Goal: Task Accomplishment & Management: Use online tool/utility

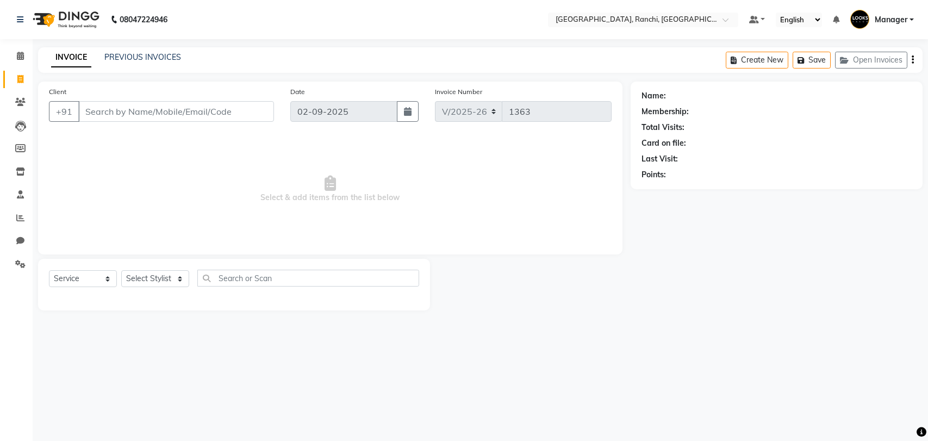
select select "6463"
select select "service"
click at [139, 113] on input "Client" at bounding box center [176, 111] width 196 height 21
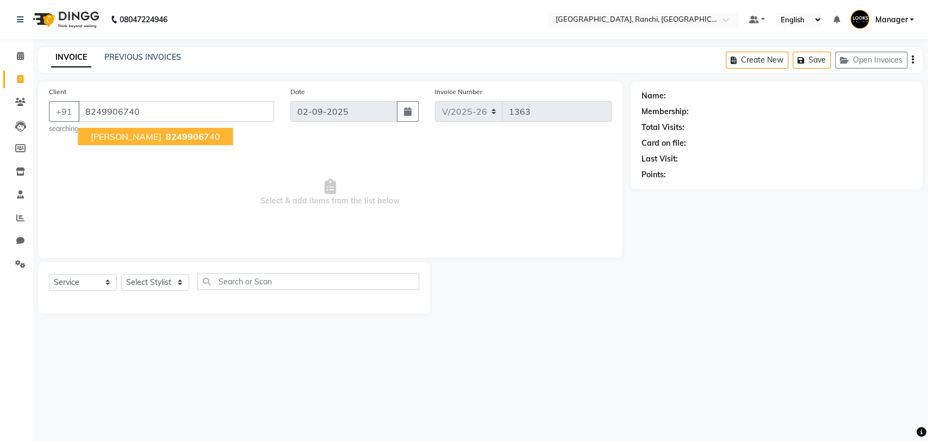
type input "8249906740"
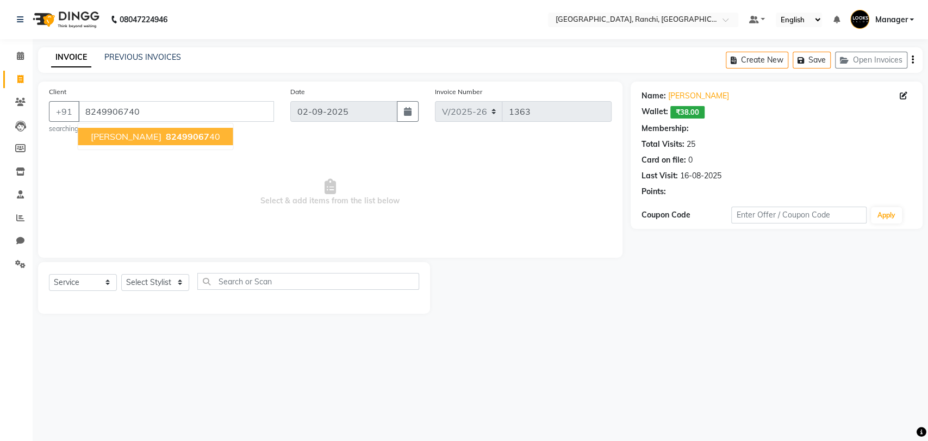
select select "1: Object"
click at [196, 132] on ngb-highlight "82499067 40" at bounding box center [191, 136] width 57 height 11
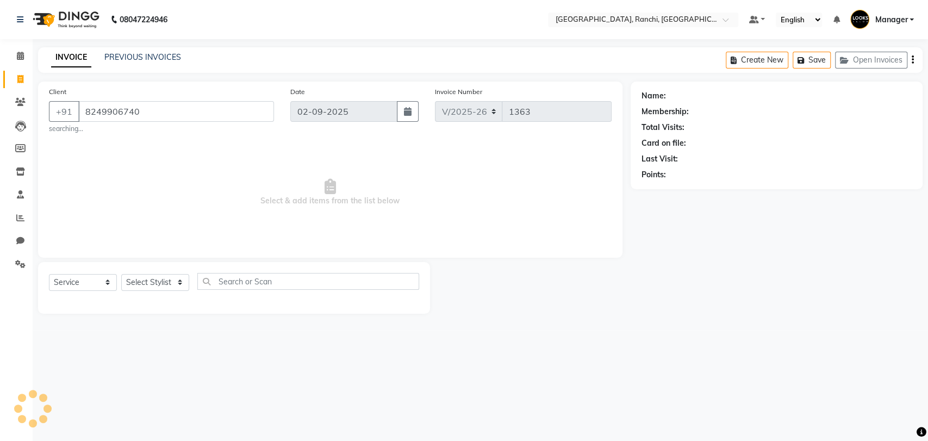
select select "1: Object"
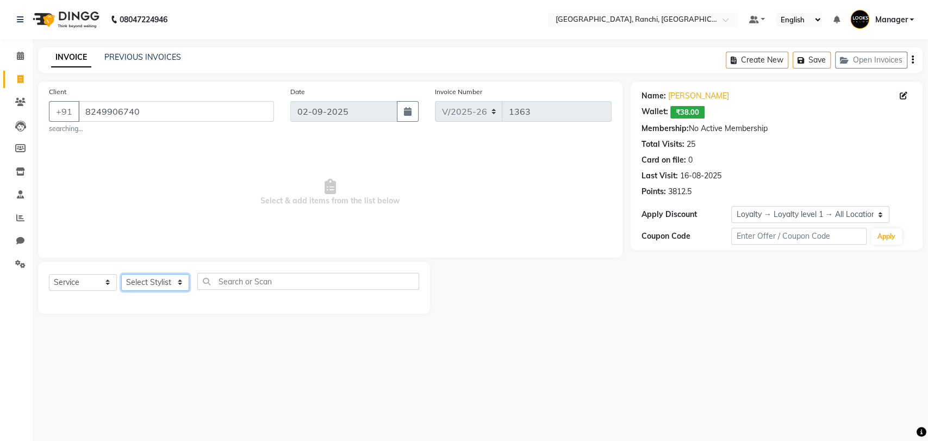
click at [171, 279] on select "Select Stylist [PERSON_NAME] COUNTER_SALES Gautam_pdct [PERSON_NAME] Manager [P…" at bounding box center [155, 282] width 68 height 17
select select "63420"
click at [121, 274] on select "Select Stylist [PERSON_NAME] COUNTER_SALES Gautam_pdct [PERSON_NAME] Manager [P…" at bounding box center [155, 282] width 68 height 17
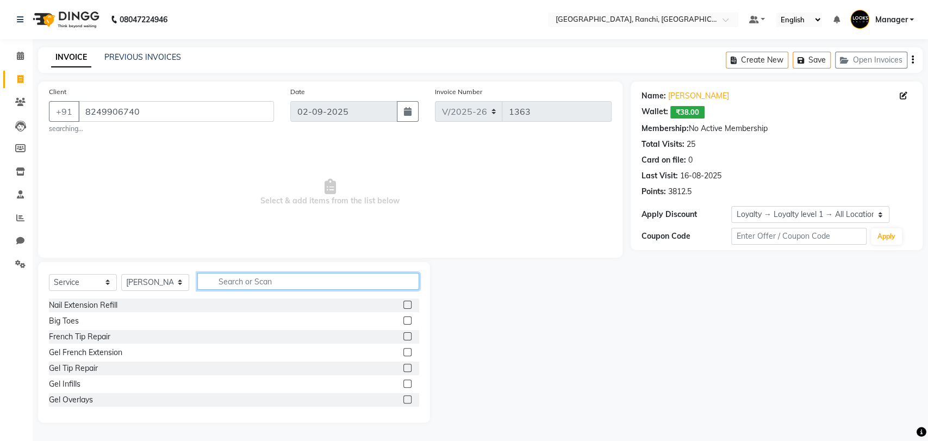
click at [248, 289] on input "text" at bounding box center [308, 281] width 222 height 17
type input "CUT"
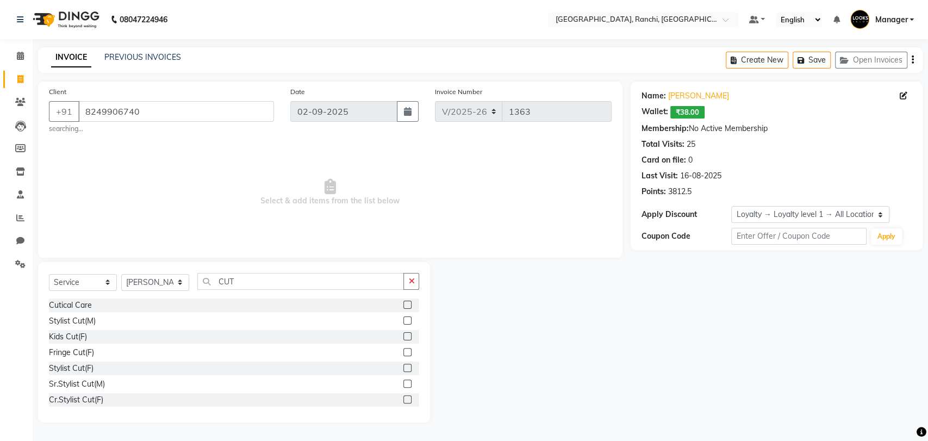
click at [403, 318] on label at bounding box center [407, 320] width 8 height 8
click at [403, 318] on input "checkbox" at bounding box center [406, 321] width 7 height 7
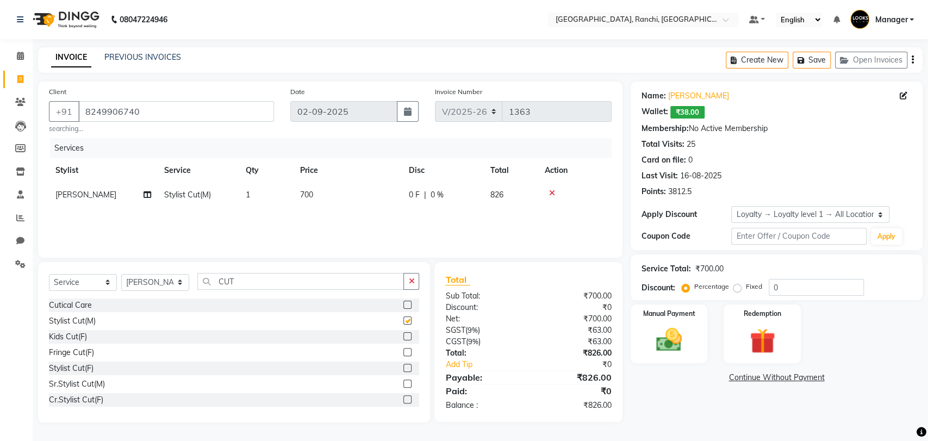
checkbox input "false"
click at [256, 281] on input "CUT" at bounding box center [300, 281] width 207 height 17
type input "C"
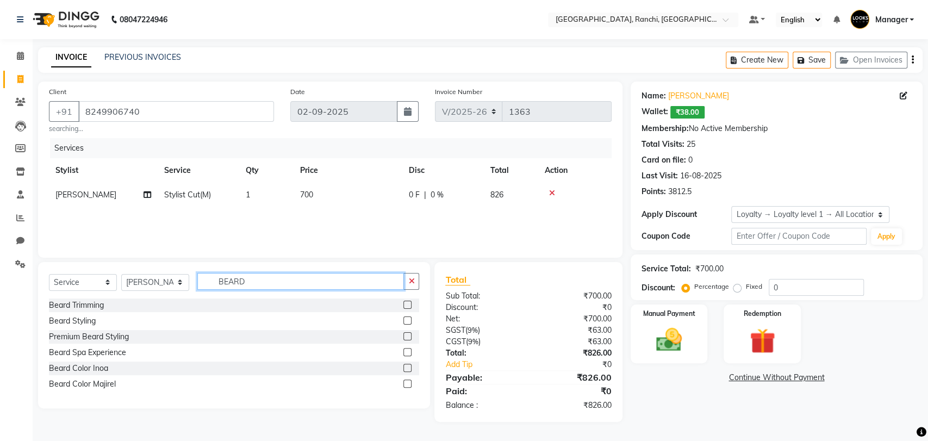
type input "BEARD"
click at [409, 304] on label at bounding box center [407, 305] width 8 height 8
click at [409, 304] on input "checkbox" at bounding box center [406, 305] width 7 height 7
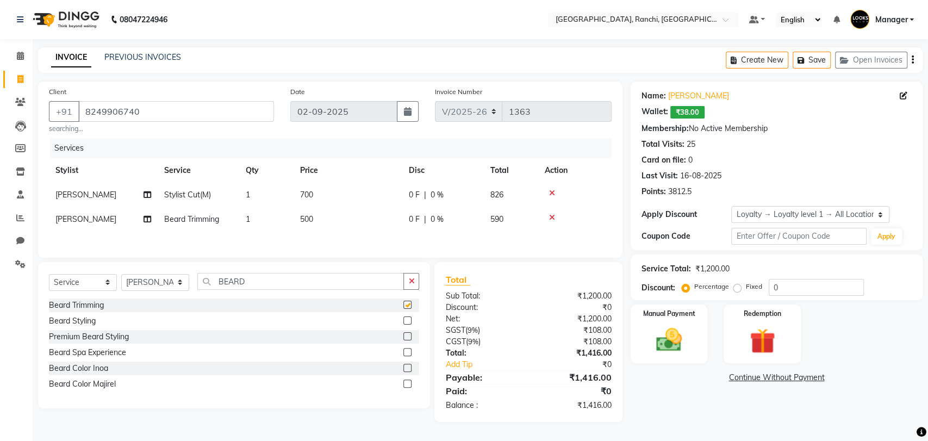
checkbox input "false"
click at [303, 191] on span "700" at bounding box center [306, 195] width 13 height 10
select select "63420"
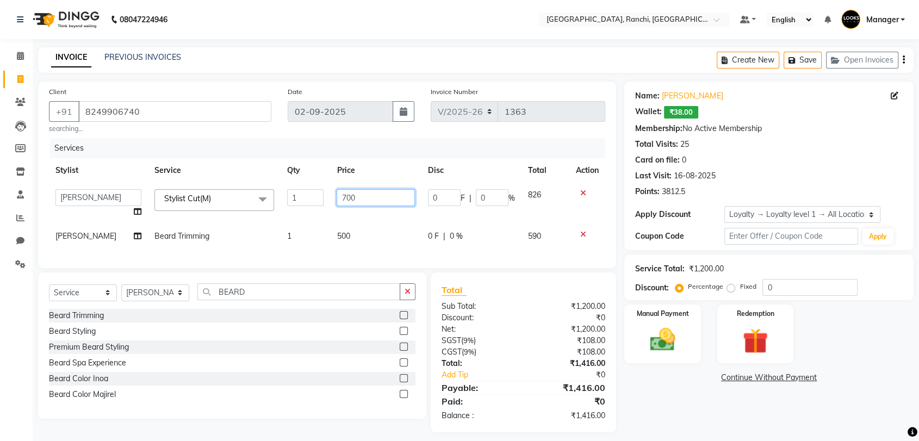
click at [340, 201] on input "700" at bounding box center [376, 197] width 78 height 17
type input "600"
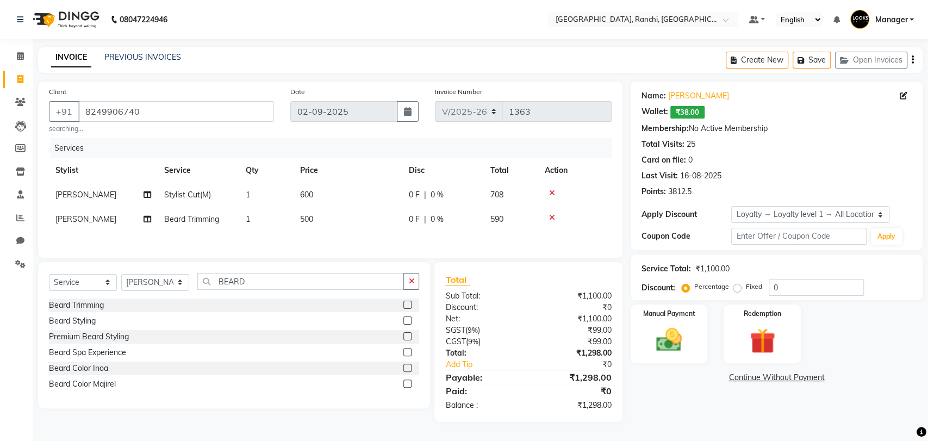
click at [339, 233] on div "Services Stylist Service Qty Price Disc Total Action [PERSON_NAME] Stylist Cut(…" at bounding box center [330, 192] width 563 height 109
click at [304, 221] on span "500" at bounding box center [306, 219] width 13 height 10
select select "63420"
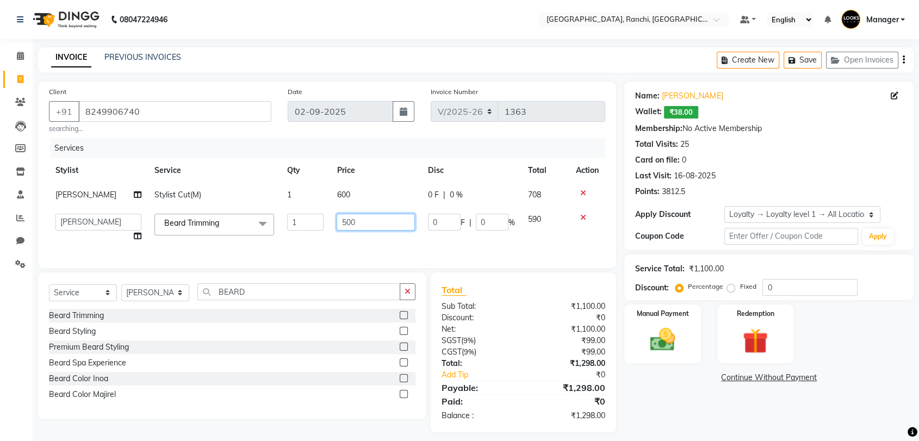
click at [341, 220] on input "500" at bounding box center [376, 222] width 78 height 17
type input "300"
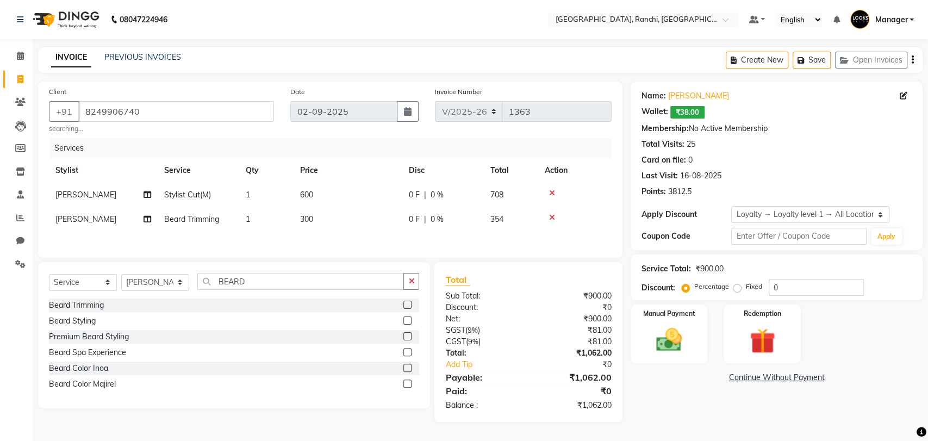
click at [371, 268] on div "Client [PHONE_NUMBER] searching... Date [DATE] Invoice Number V/2025 V/[PHONE_N…" at bounding box center [330, 252] width 601 height 340
click at [674, 329] on img at bounding box center [669, 340] width 43 height 30
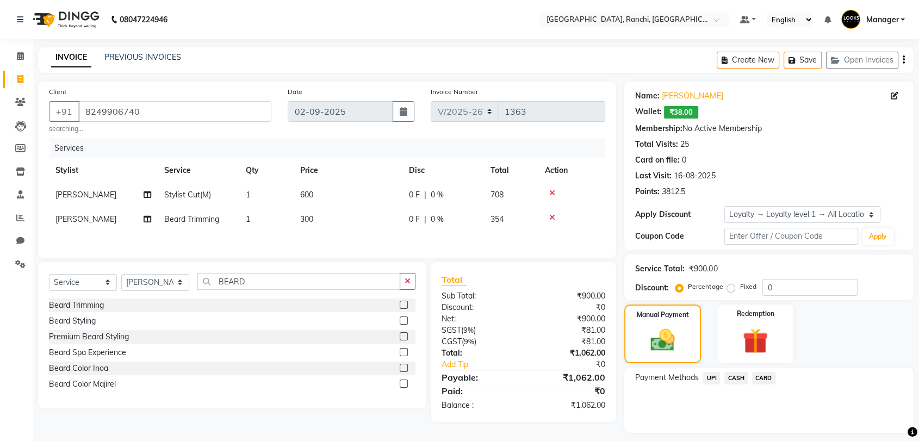
click at [743, 381] on span "CASH" at bounding box center [735, 378] width 23 height 13
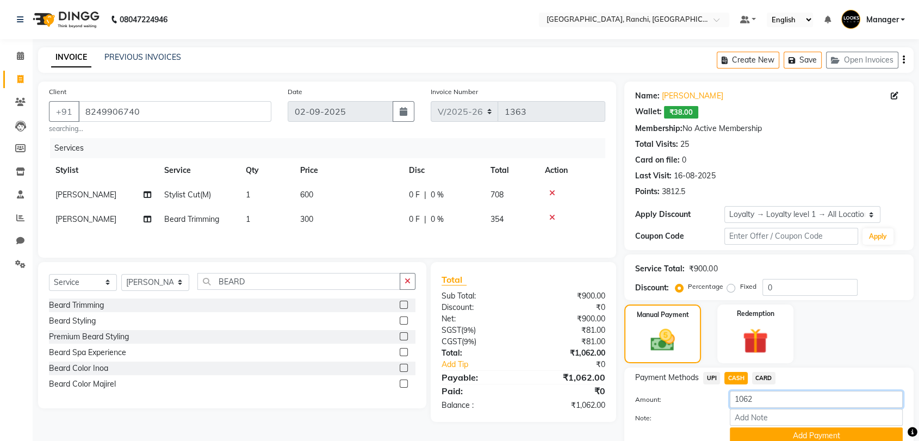
click at [769, 399] on input "1062" at bounding box center [816, 399] width 173 height 17
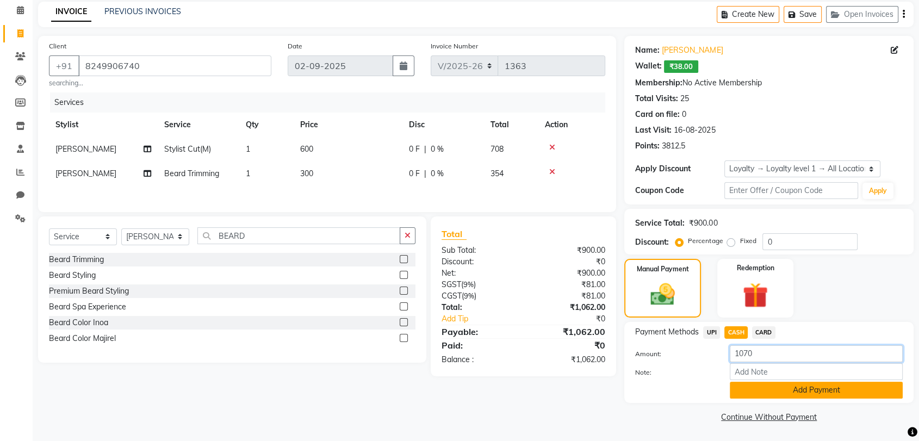
type input "1070"
click at [807, 392] on button "Add Payment" at bounding box center [816, 390] width 173 height 17
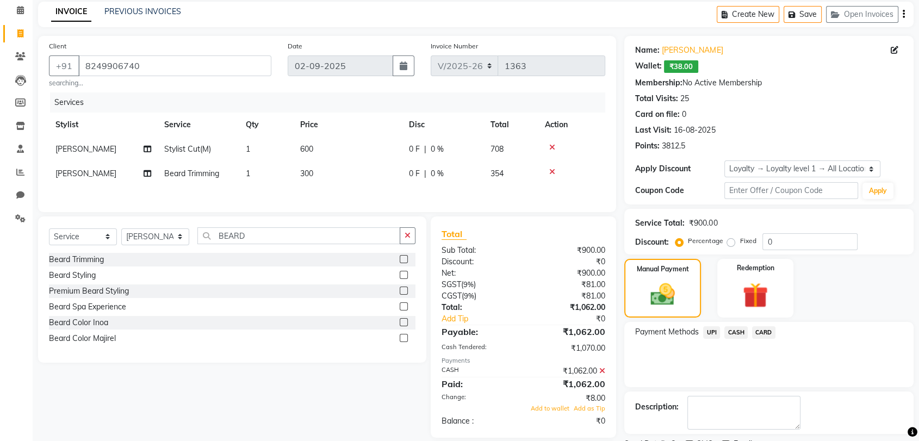
scroll to position [115, 0]
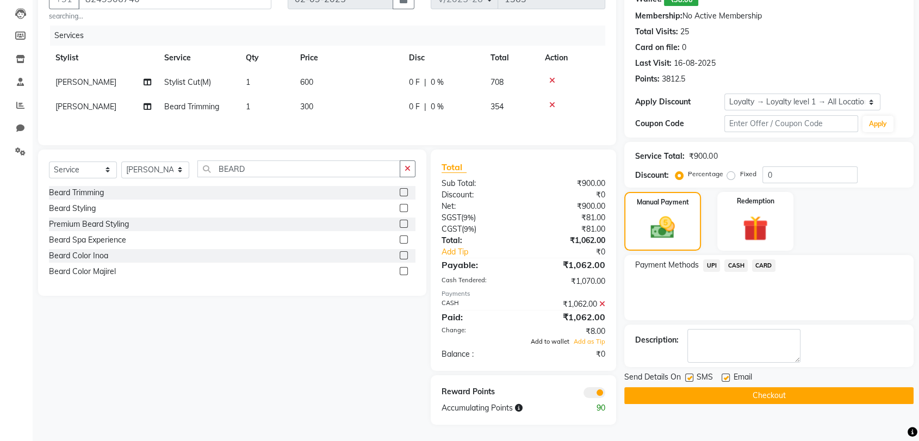
click at [553, 339] on span "Add to wallet" at bounding box center [550, 342] width 39 height 8
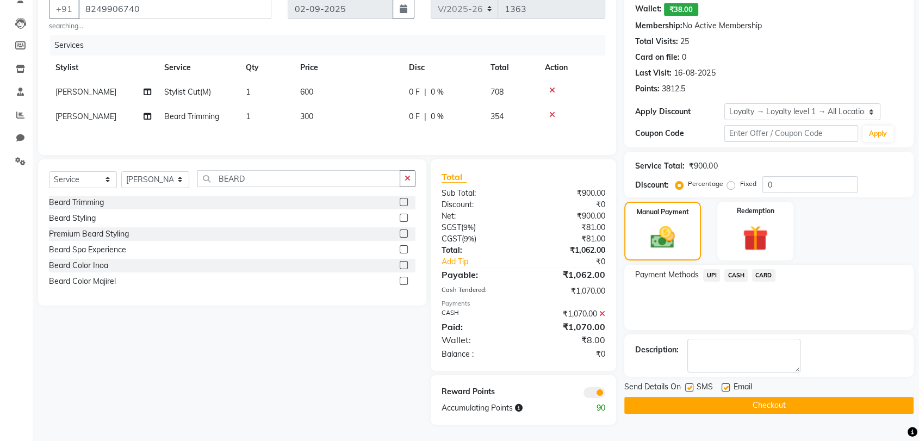
click at [762, 401] on button "Checkout" at bounding box center [768, 405] width 289 height 17
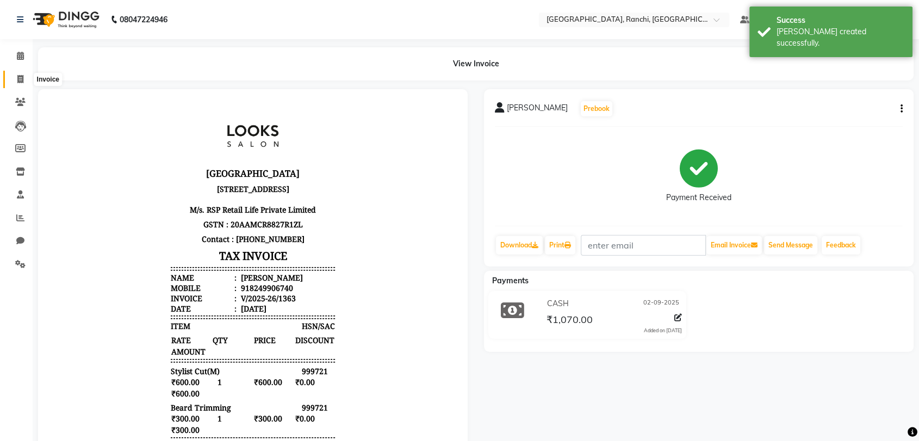
click at [20, 80] on icon at bounding box center [20, 79] width 6 height 8
select select "service"
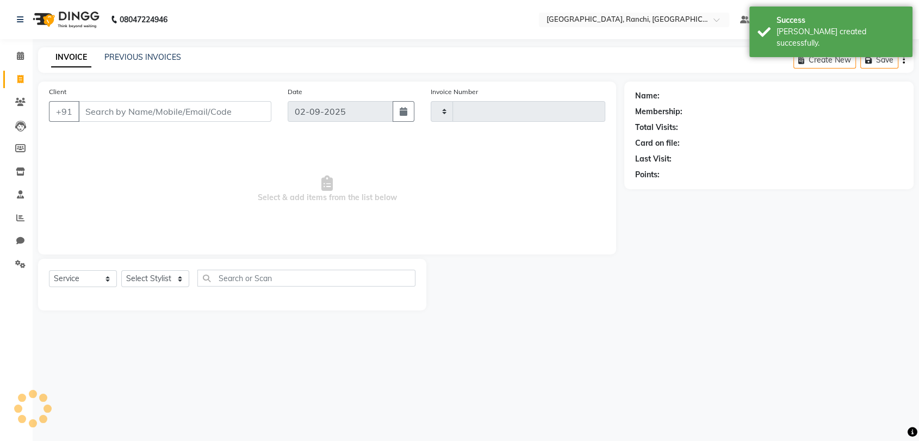
type input "1364"
select select "6463"
click at [146, 55] on link "PREVIOUS INVOICES" at bounding box center [142, 57] width 77 height 10
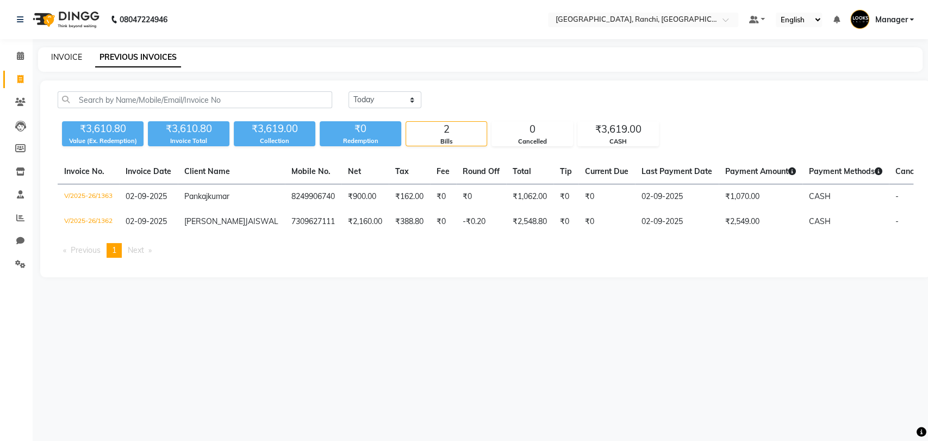
click at [72, 58] on link "INVOICE" at bounding box center [66, 57] width 31 height 10
select select "service"
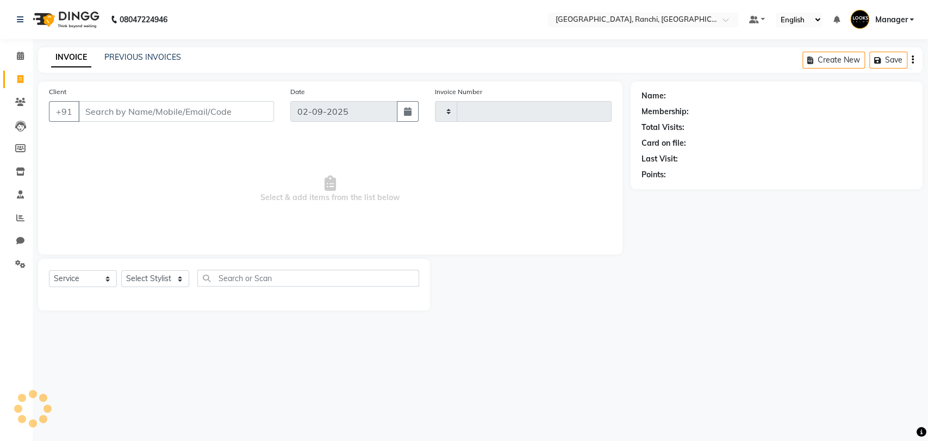
type input "1364"
select select "6463"
